Goal: Find specific page/section

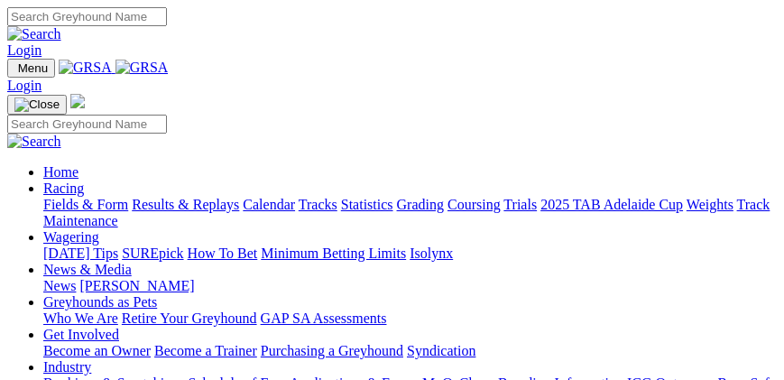
click at [14, 72] on img "Toggle navigation" at bounding box center [14, 72] width 0 height 0
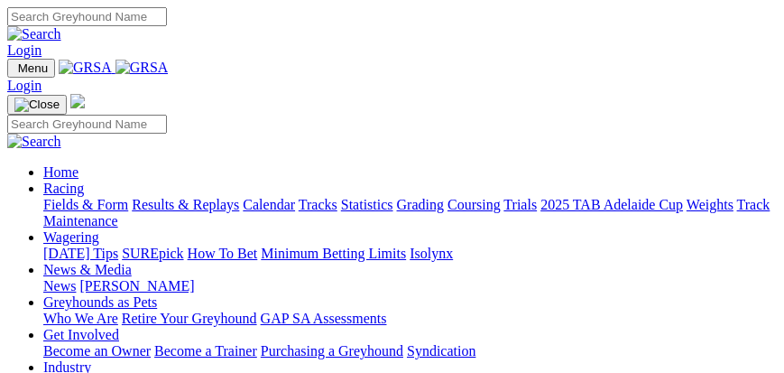
click at [128, 212] on link "Fields & Form" at bounding box center [85, 204] width 85 height 15
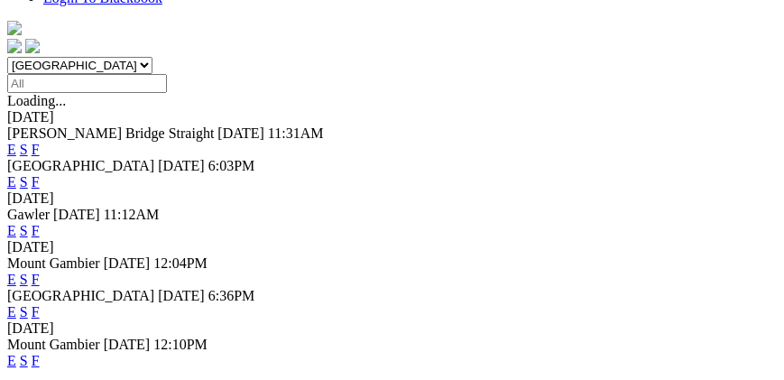
scroll to position [567, 0]
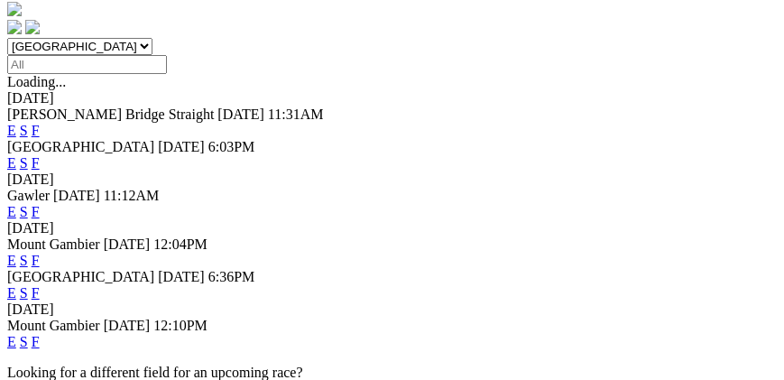
click at [40, 334] on link "F" at bounding box center [36, 341] width 8 height 15
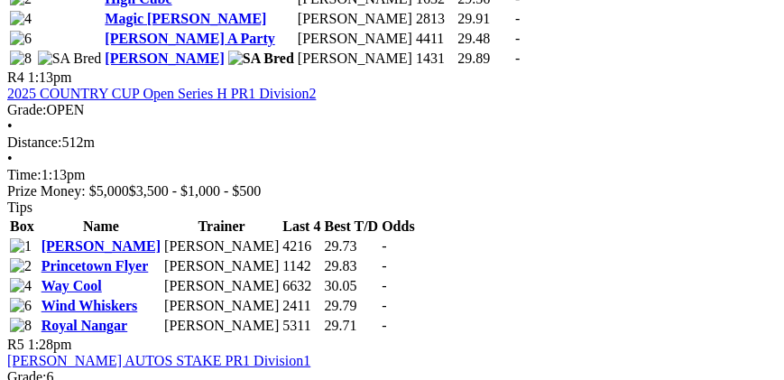
scroll to position [1804, 0]
